Goal: Navigation & Orientation: Find specific page/section

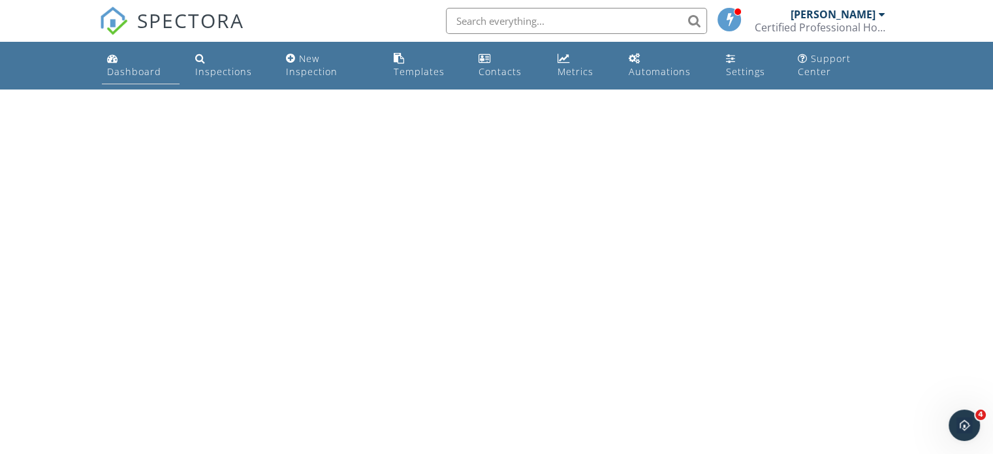
click at [142, 65] on div "Dashboard" at bounding box center [134, 71] width 54 height 12
